Goal: Task Accomplishment & Management: Use online tool/utility

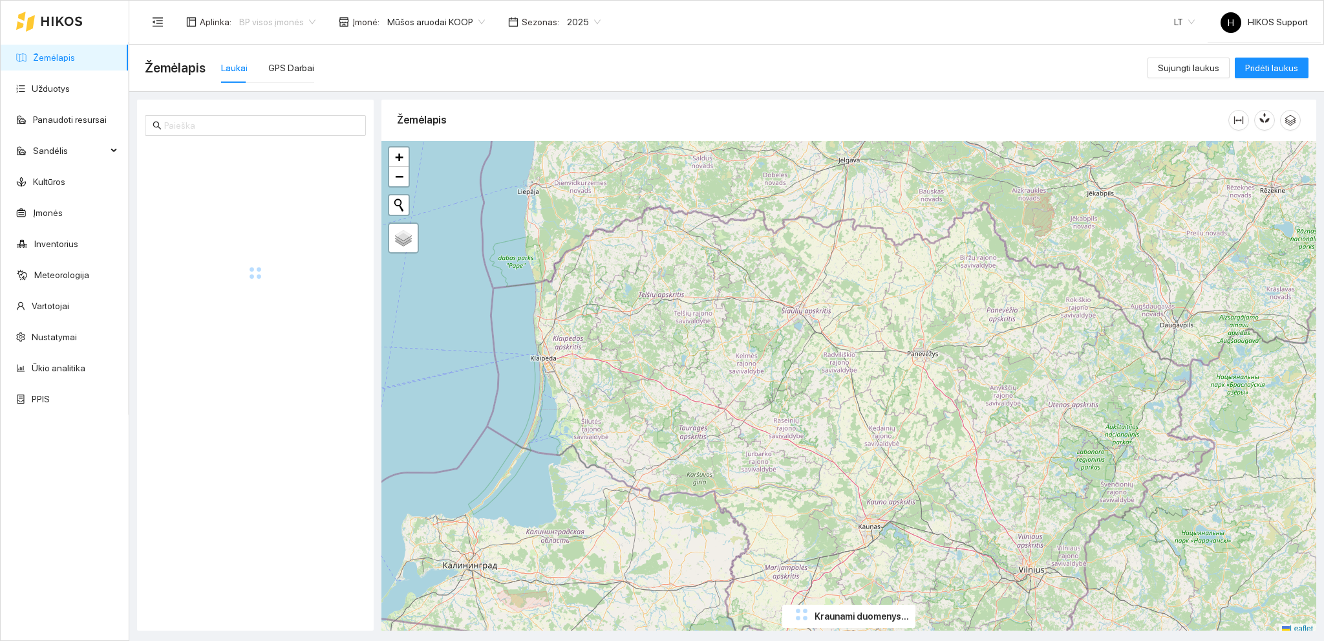
click at [282, 21] on span "BP visos įmonės" at bounding box center [277, 21] width 76 height 19
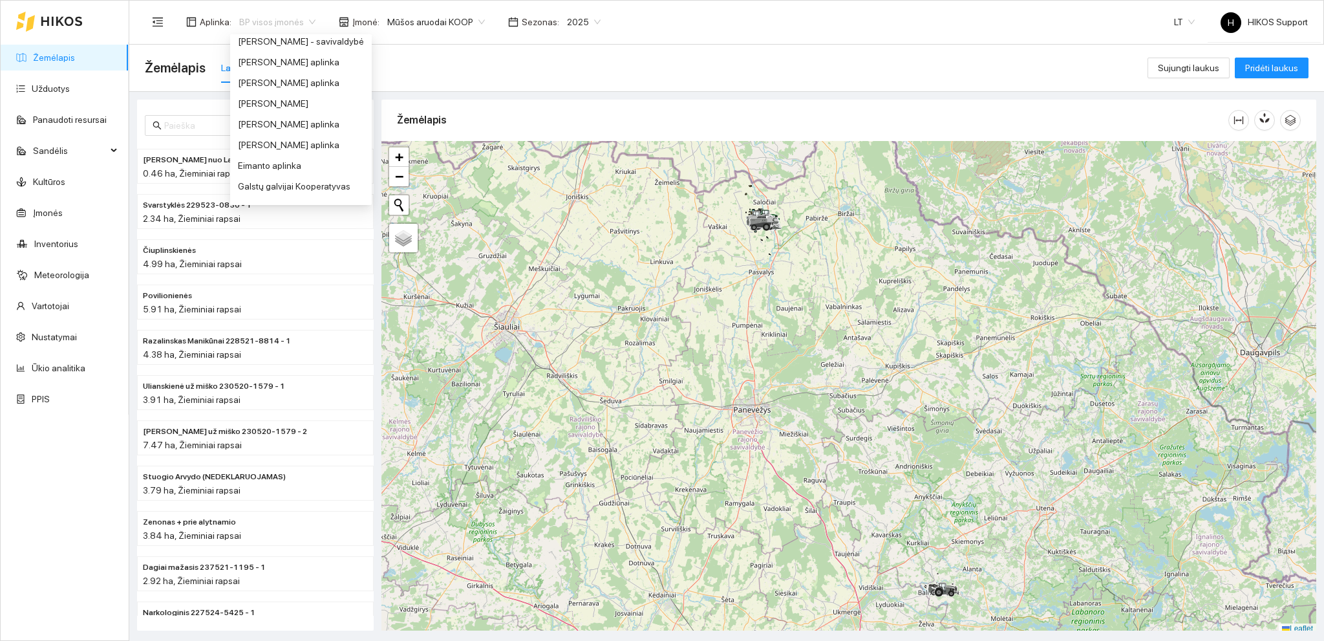
scroll to position [197, 0]
click at [299, 139] on div "[PERSON_NAME] aplinka" at bounding box center [301, 140] width 126 height 14
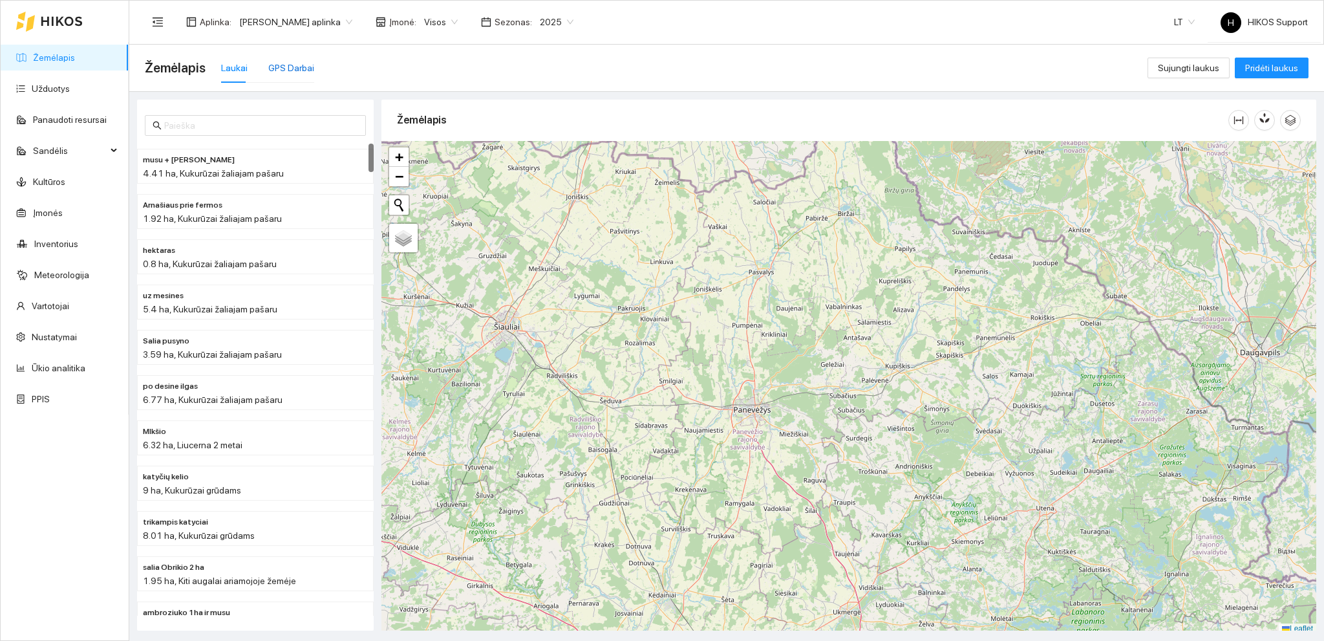
click at [290, 70] on div "GPS Darbai" at bounding box center [291, 68] width 46 height 14
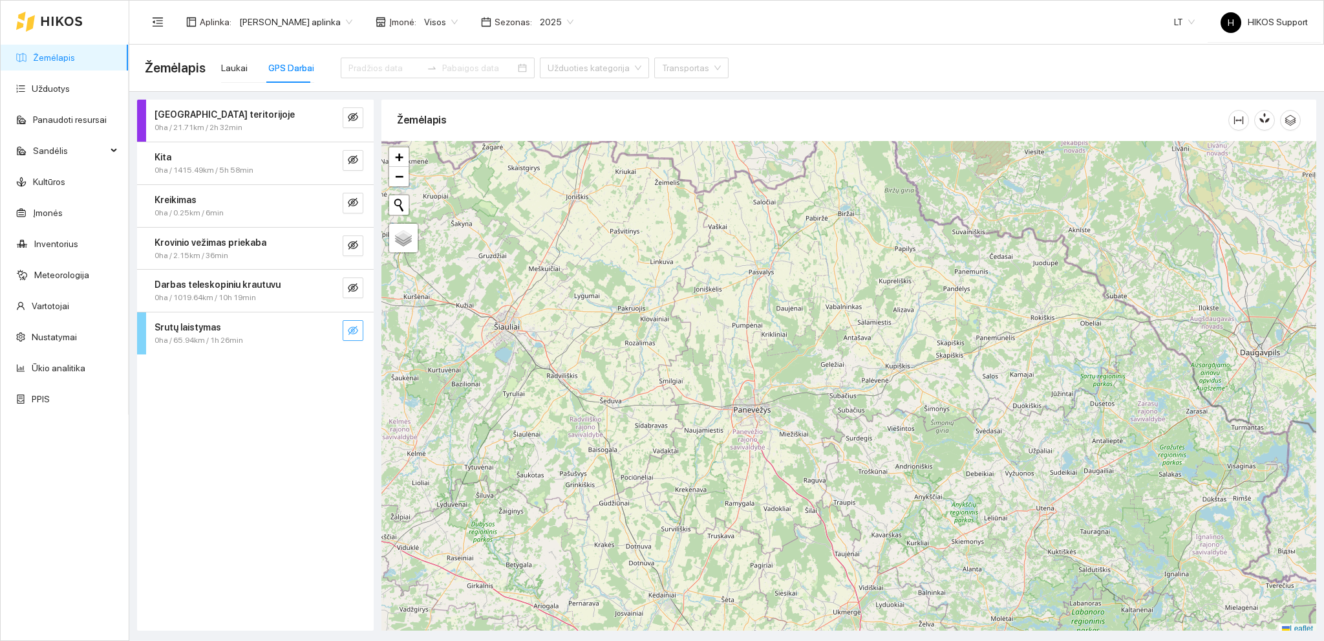
click at [350, 325] on icon "eye-invisible" at bounding box center [353, 330] width 10 height 10
click at [332, 329] on icon "search" at bounding box center [327, 330] width 10 height 10
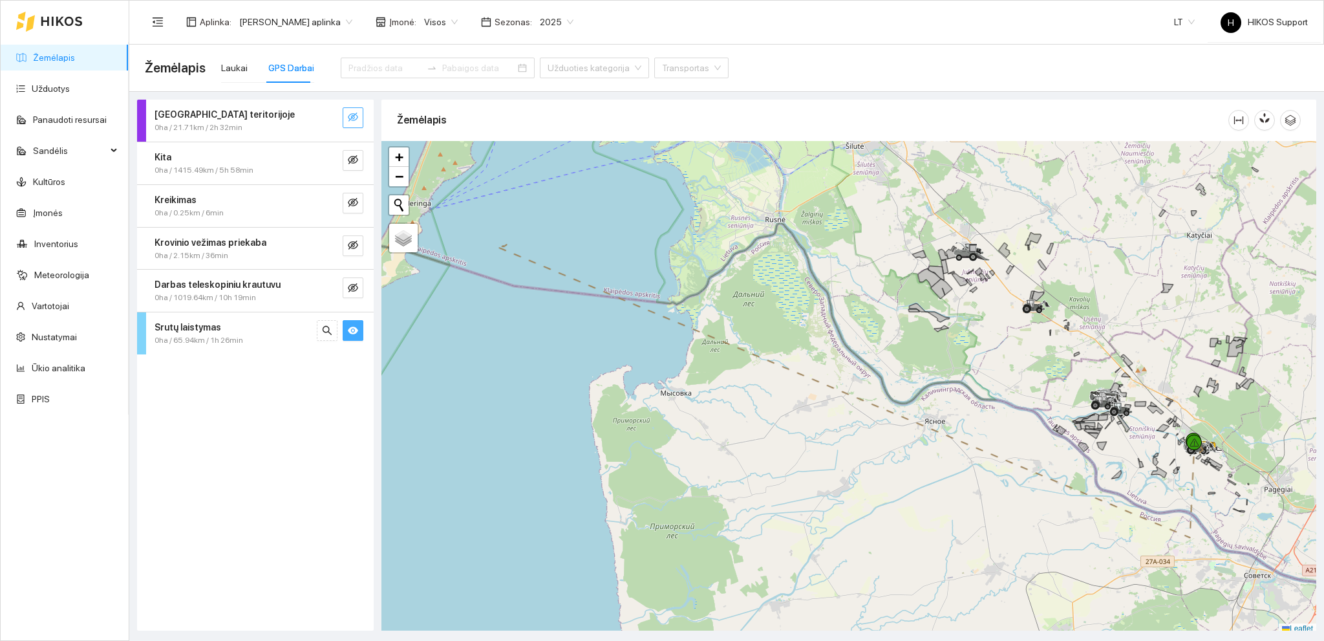
click at [357, 113] on icon "eye-invisible" at bounding box center [353, 117] width 10 height 10
click at [330, 118] on icon "search" at bounding box center [327, 117] width 10 height 10
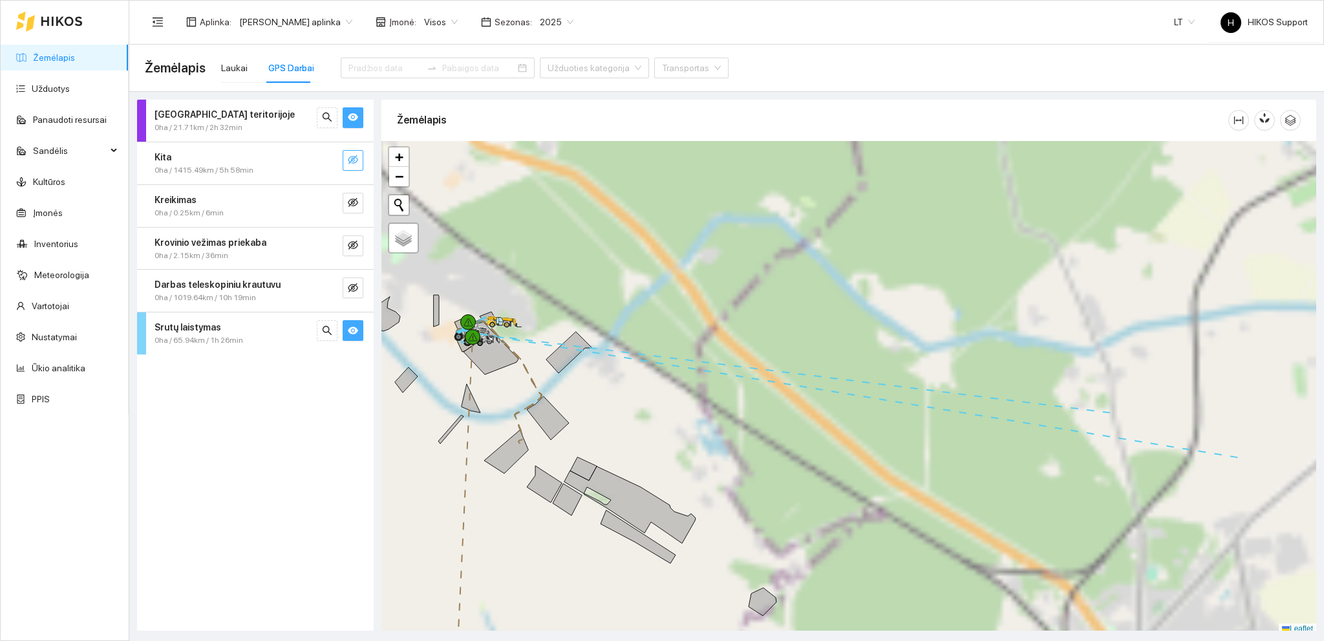
click at [349, 153] on button "button" at bounding box center [353, 160] width 21 height 21
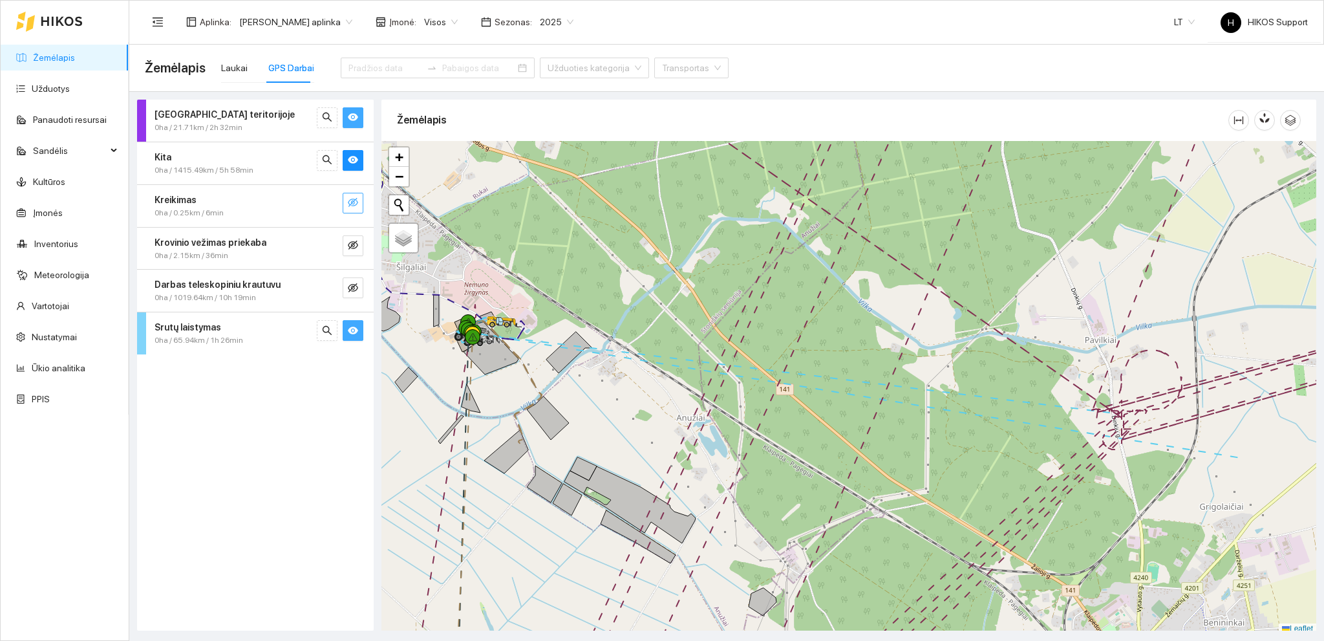
click at [353, 204] on icon "eye-invisible" at bounding box center [353, 202] width 10 height 10
drag, startPoint x: 348, startPoint y: 246, endPoint x: 354, endPoint y: 266, distance: 21.5
click at [350, 246] on icon "eye-invisible" at bounding box center [353, 245] width 10 height 10
click at [356, 283] on icon "eye-invisible" at bounding box center [353, 288] width 10 height 10
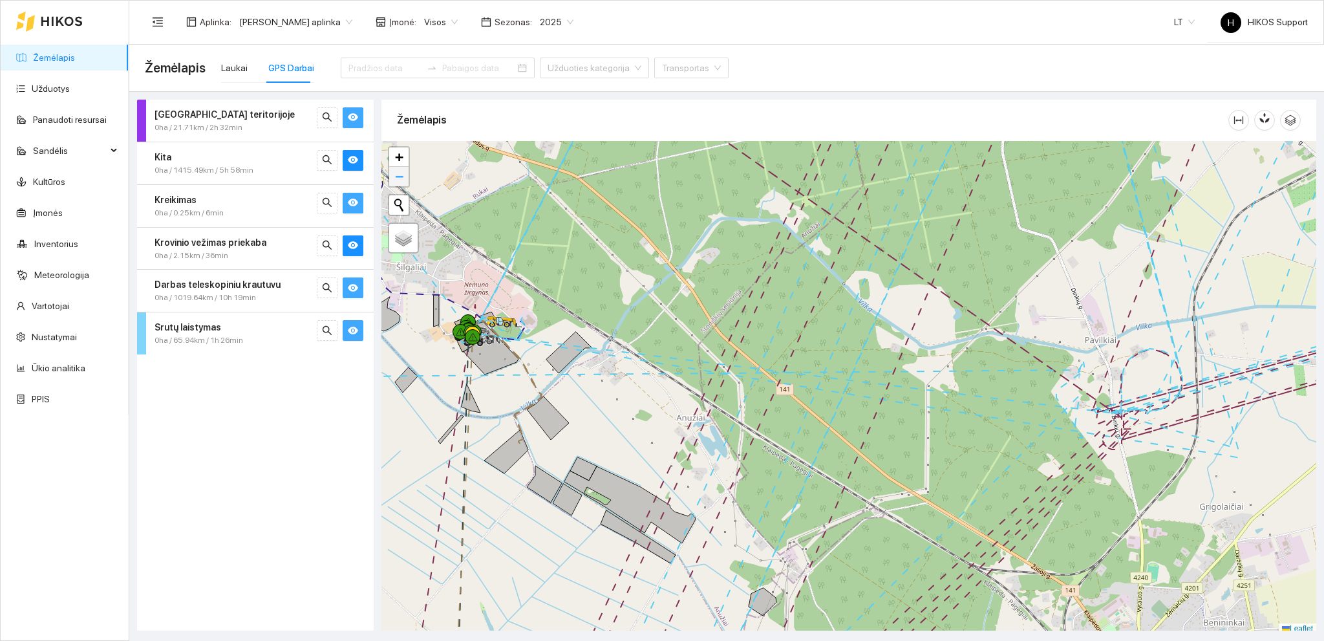
click at [393, 178] on link "−" at bounding box center [398, 176] width 19 height 19
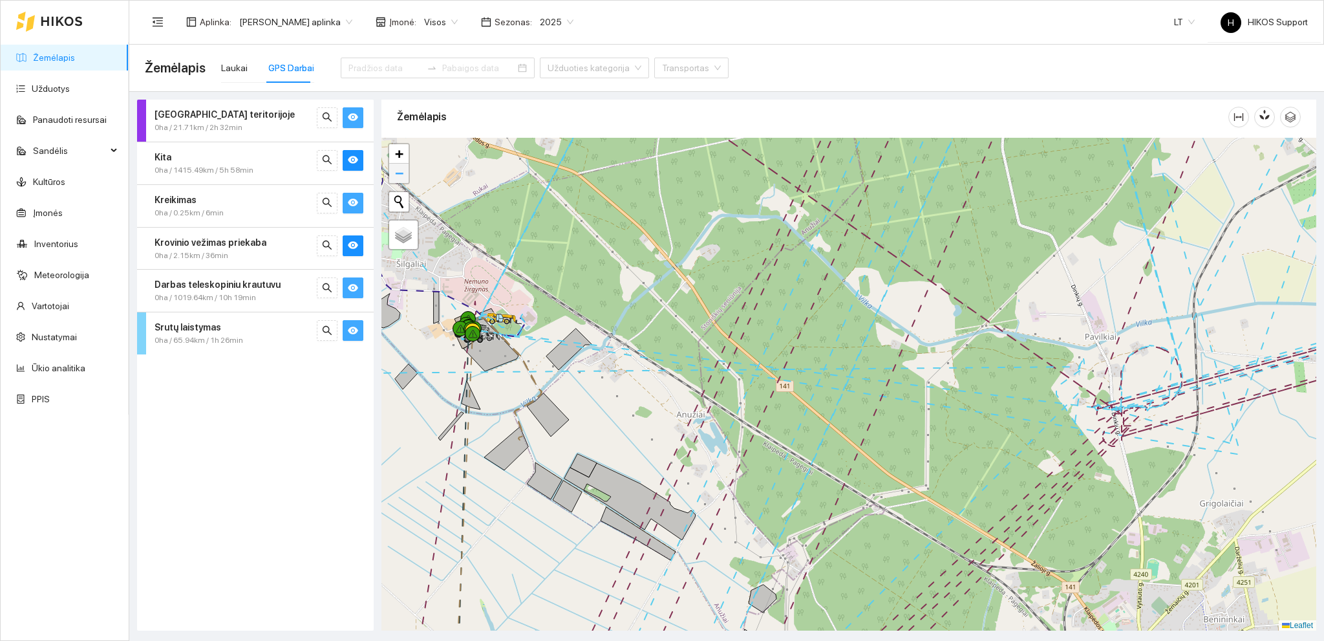
click at [393, 178] on link "−" at bounding box center [398, 173] width 19 height 19
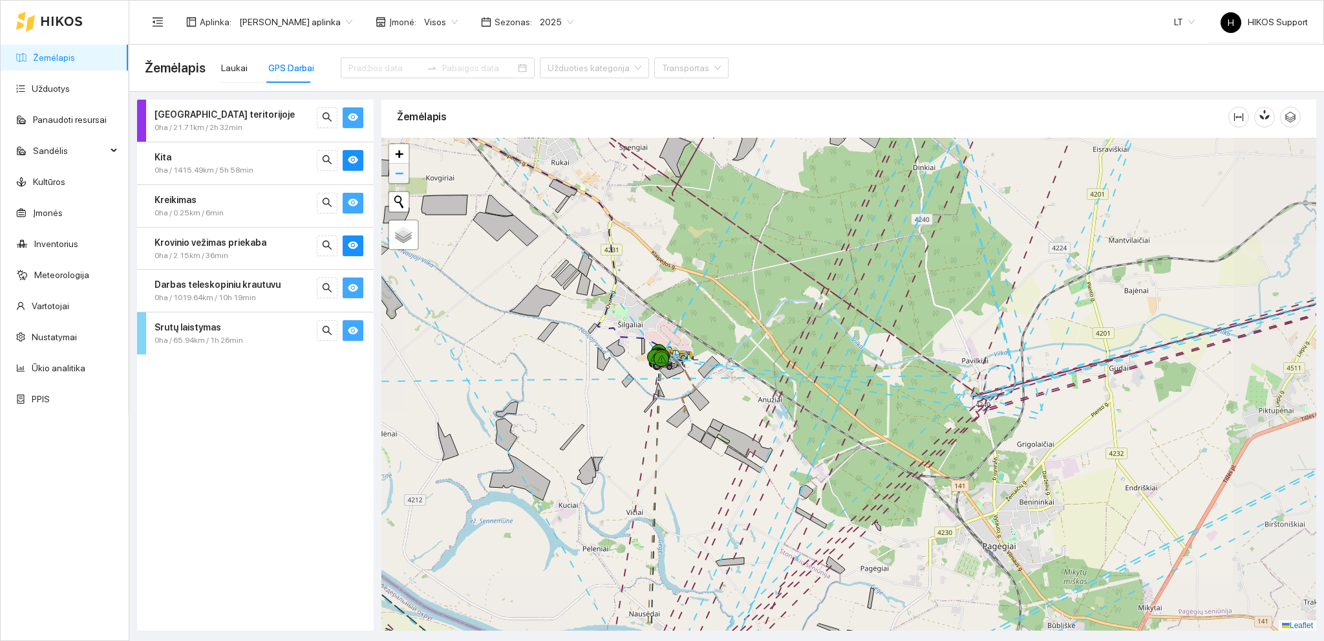
click at [393, 178] on link "−" at bounding box center [398, 173] width 19 height 19
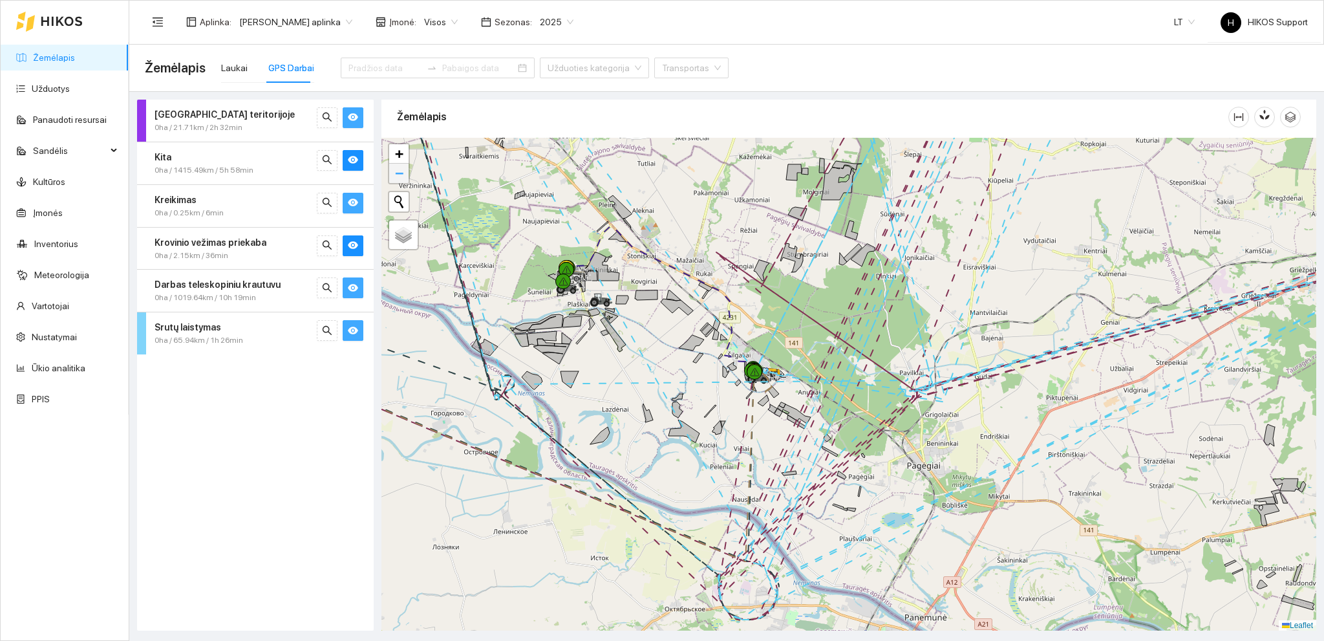
click at [393, 178] on link "−" at bounding box center [398, 173] width 19 height 19
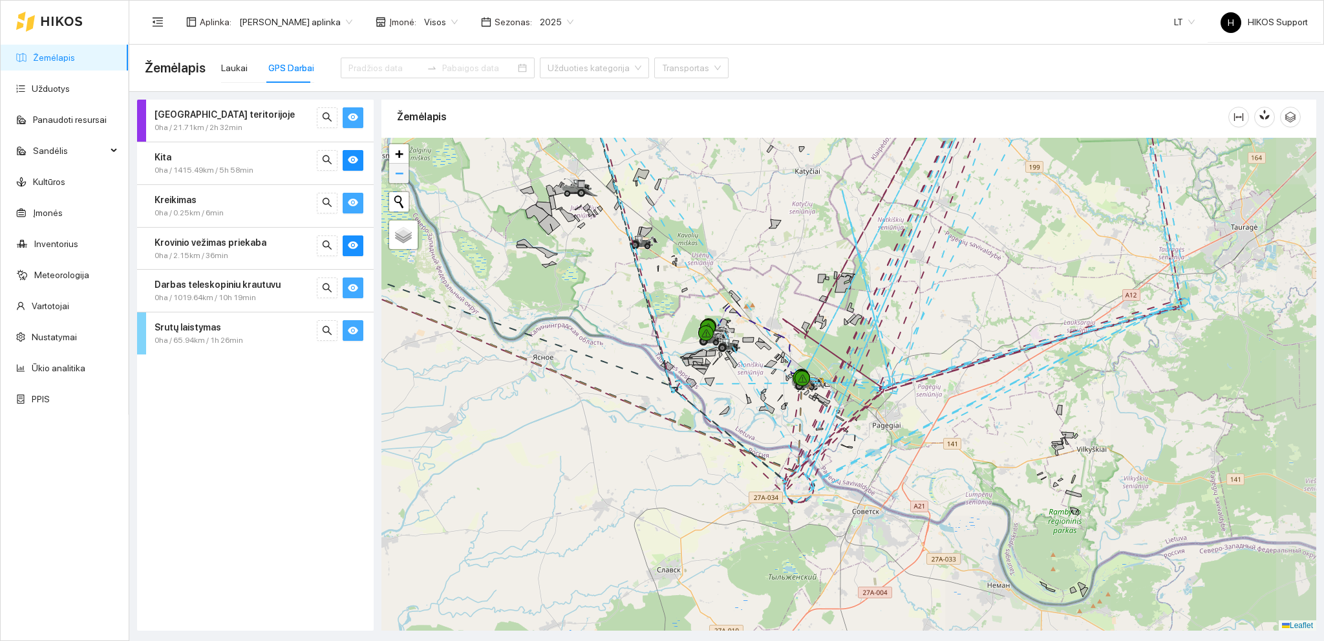
click at [392, 178] on link "−" at bounding box center [398, 173] width 19 height 19
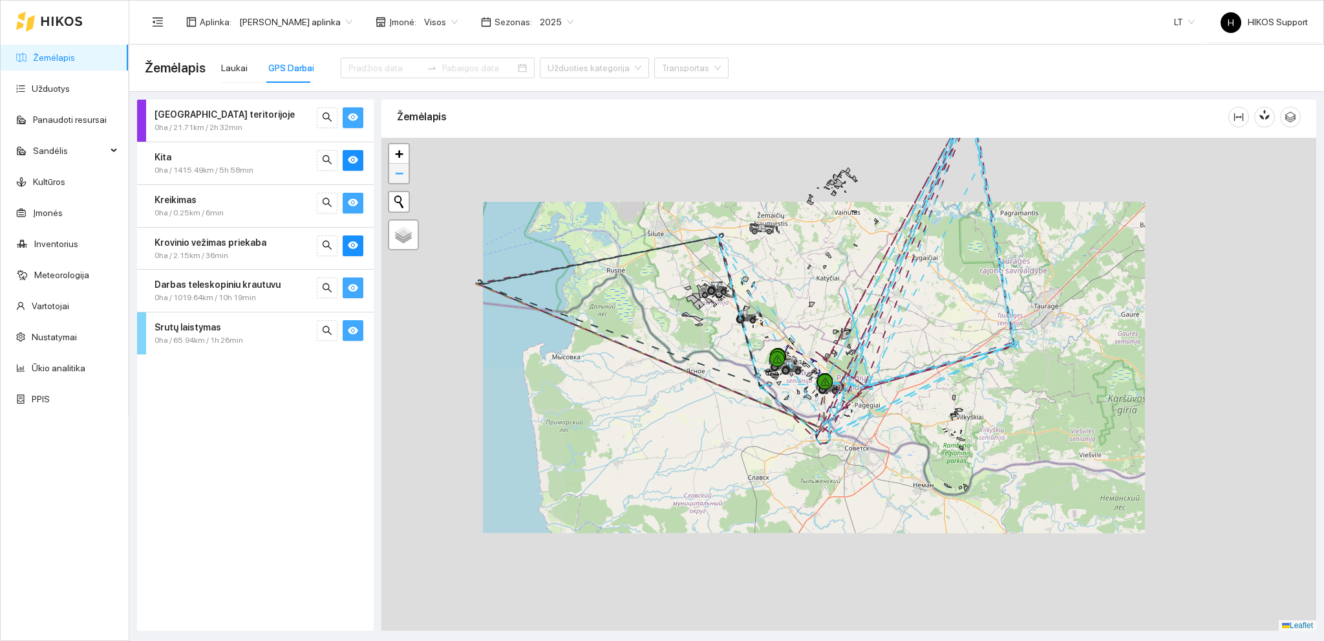
click at [392, 178] on link "−" at bounding box center [398, 173] width 19 height 19
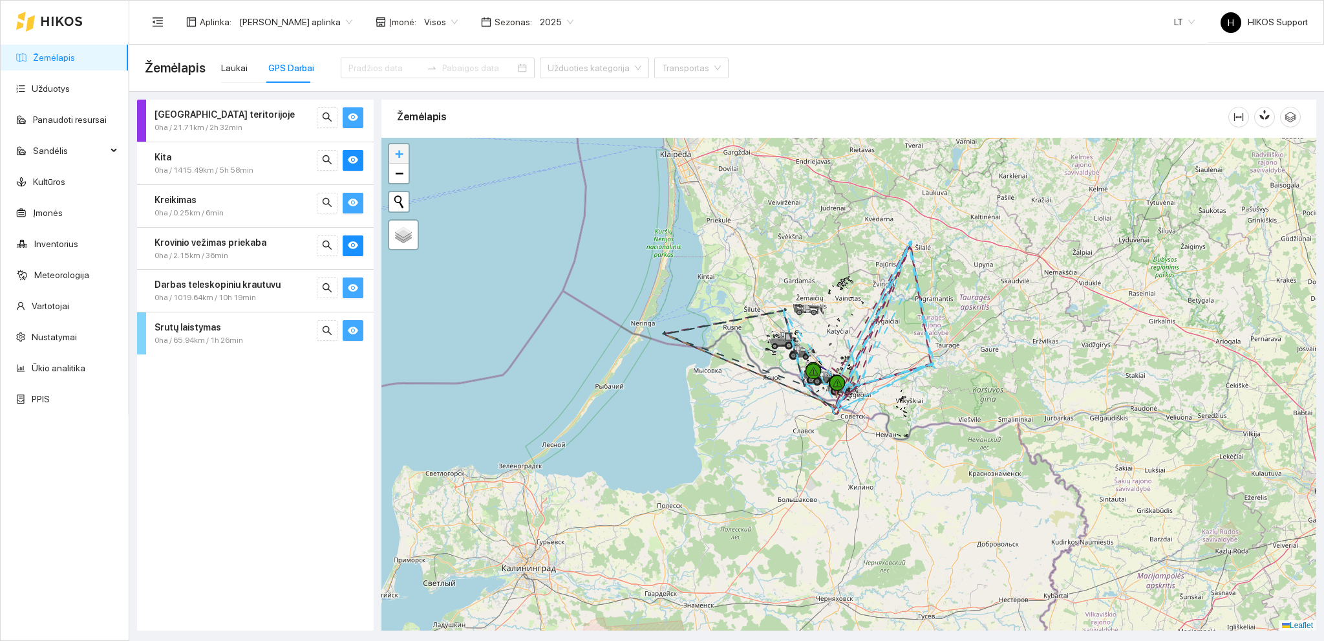
click at [401, 155] on span "+" at bounding box center [399, 153] width 8 height 16
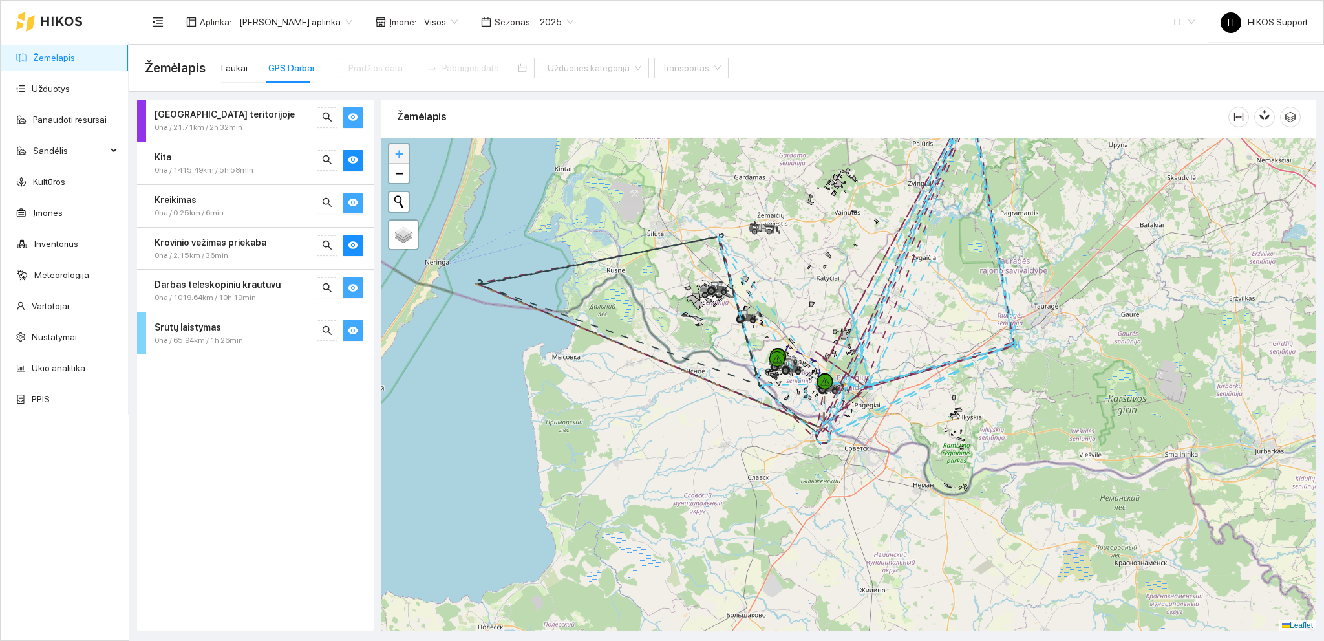
click at [401, 153] on span "+" at bounding box center [399, 153] width 8 height 16
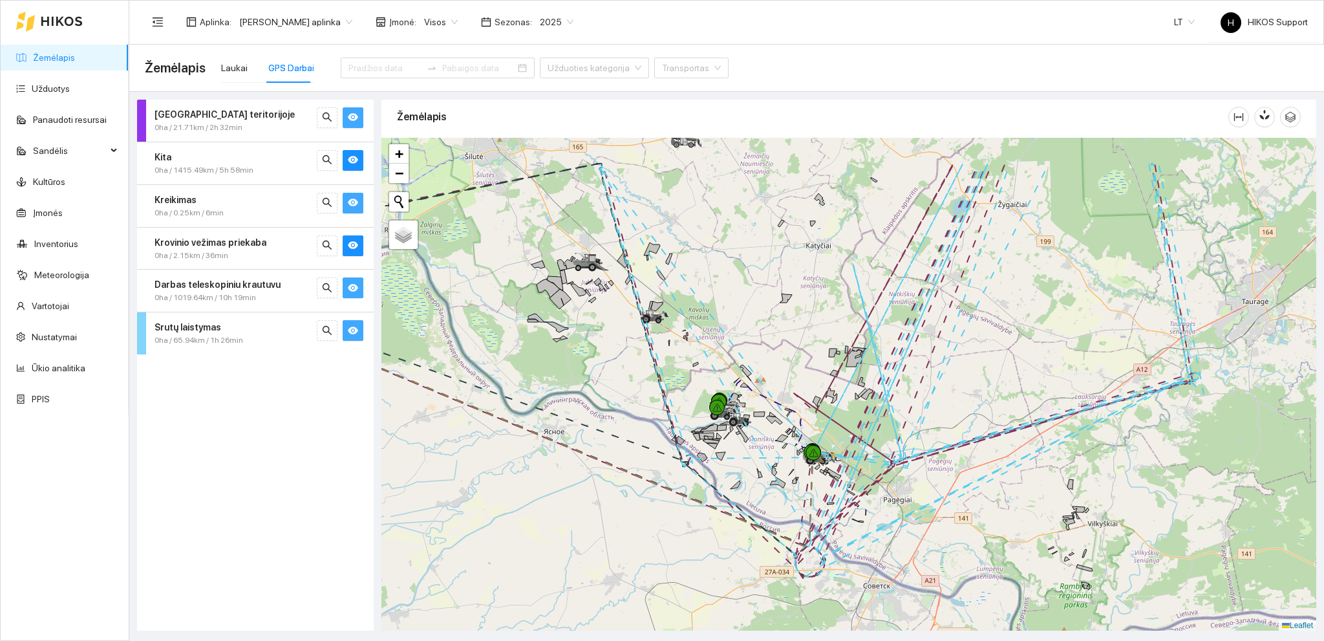
drag, startPoint x: 1027, startPoint y: 312, endPoint x: 1037, endPoint y: 391, distance: 78.9
click at [1038, 387] on div at bounding box center [848, 384] width 935 height 493
drag, startPoint x: 352, startPoint y: 333, endPoint x: 354, endPoint y: 316, distance: 17.6
click at [352, 333] on icon "eye" at bounding box center [353, 330] width 10 height 10
click at [353, 290] on icon "eye" at bounding box center [353, 288] width 10 height 8
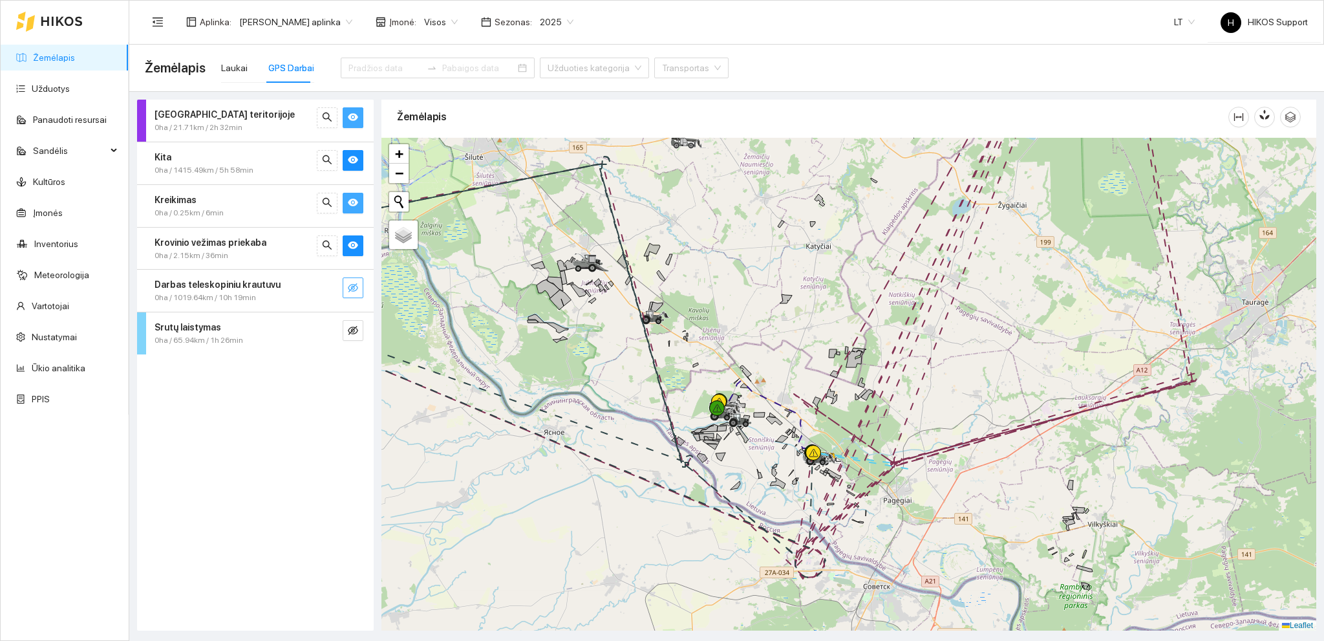
click at [354, 232] on div "Krovinio vežimas priekaba 0ha / 2.15km / 36min" at bounding box center [255, 249] width 237 height 42
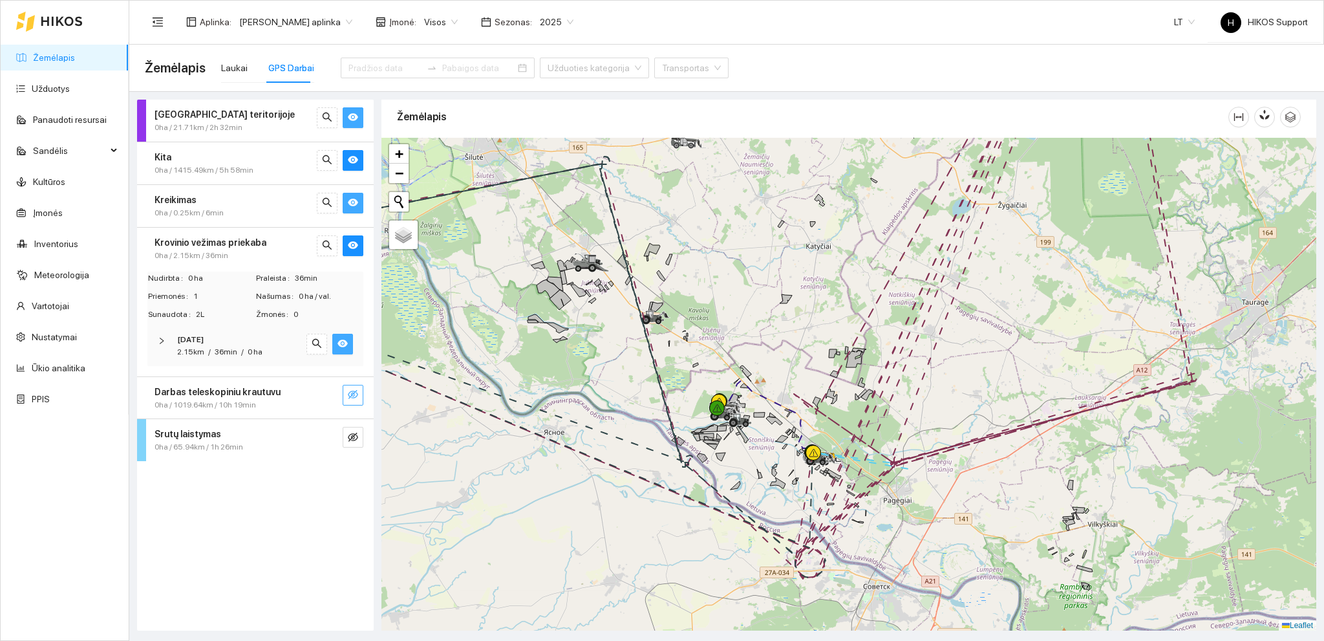
click at [345, 336] on button "button" at bounding box center [342, 344] width 21 height 21
click at [354, 197] on icon "eye" at bounding box center [353, 202] width 10 height 10
click at [355, 157] on icon "eye" at bounding box center [353, 160] width 10 height 8
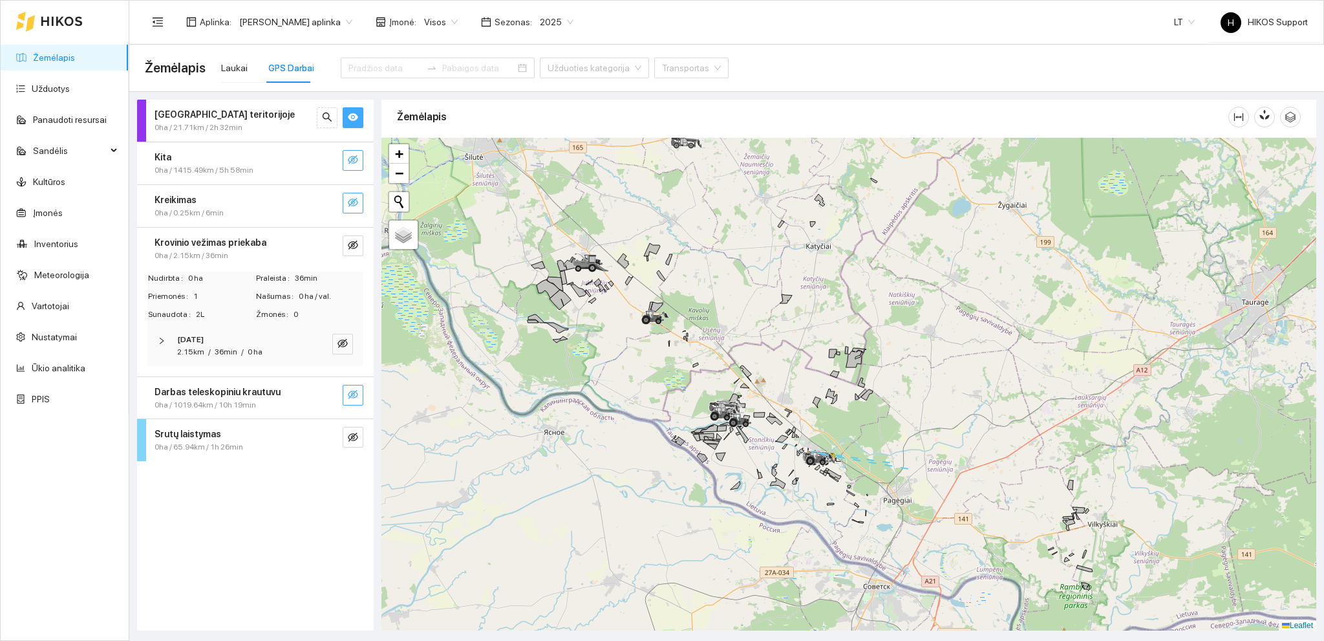
click at [355, 157] on icon "eye-invisible" at bounding box center [353, 160] width 10 height 10
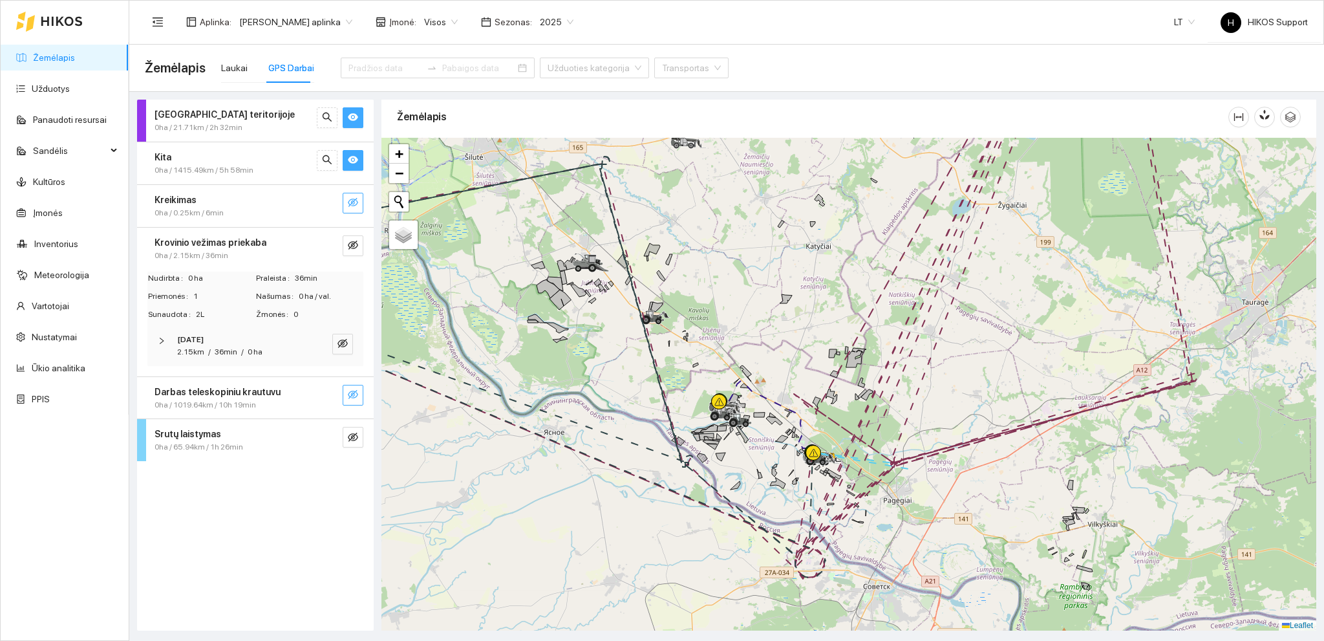
click at [354, 157] on icon "eye" at bounding box center [353, 160] width 10 height 8
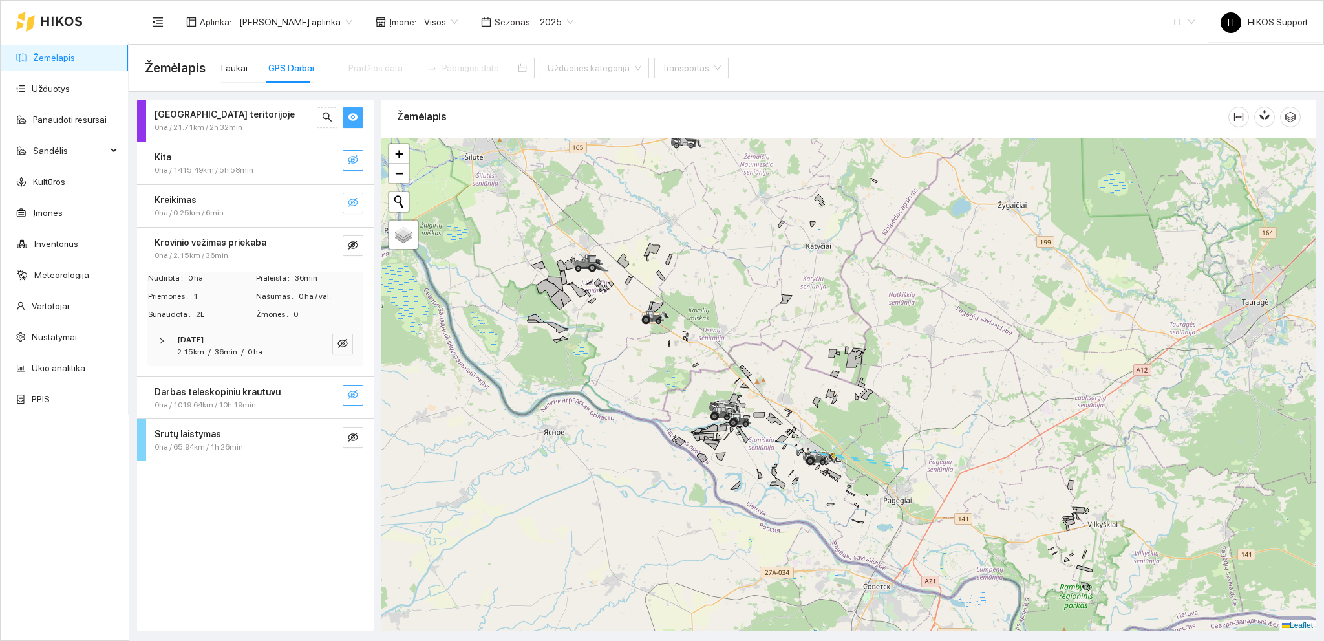
click at [357, 122] on icon "eye" at bounding box center [353, 117] width 10 height 10
click at [357, 122] on icon "eye-invisible" at bounding box center [353, 117] width 10 height 10
